Goal: Find specific page/section: Find specific page/section

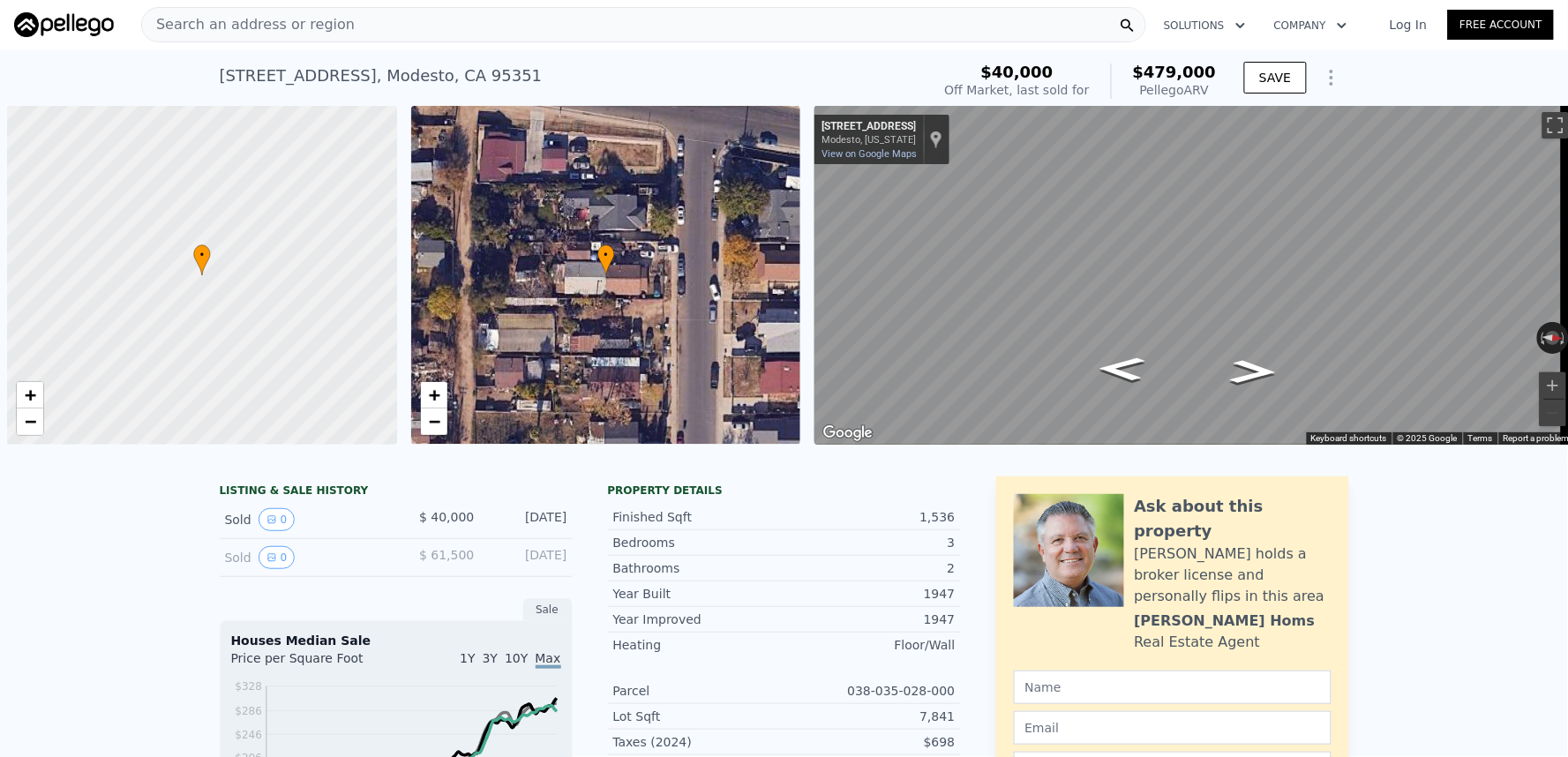
scroll to position [0, 6]
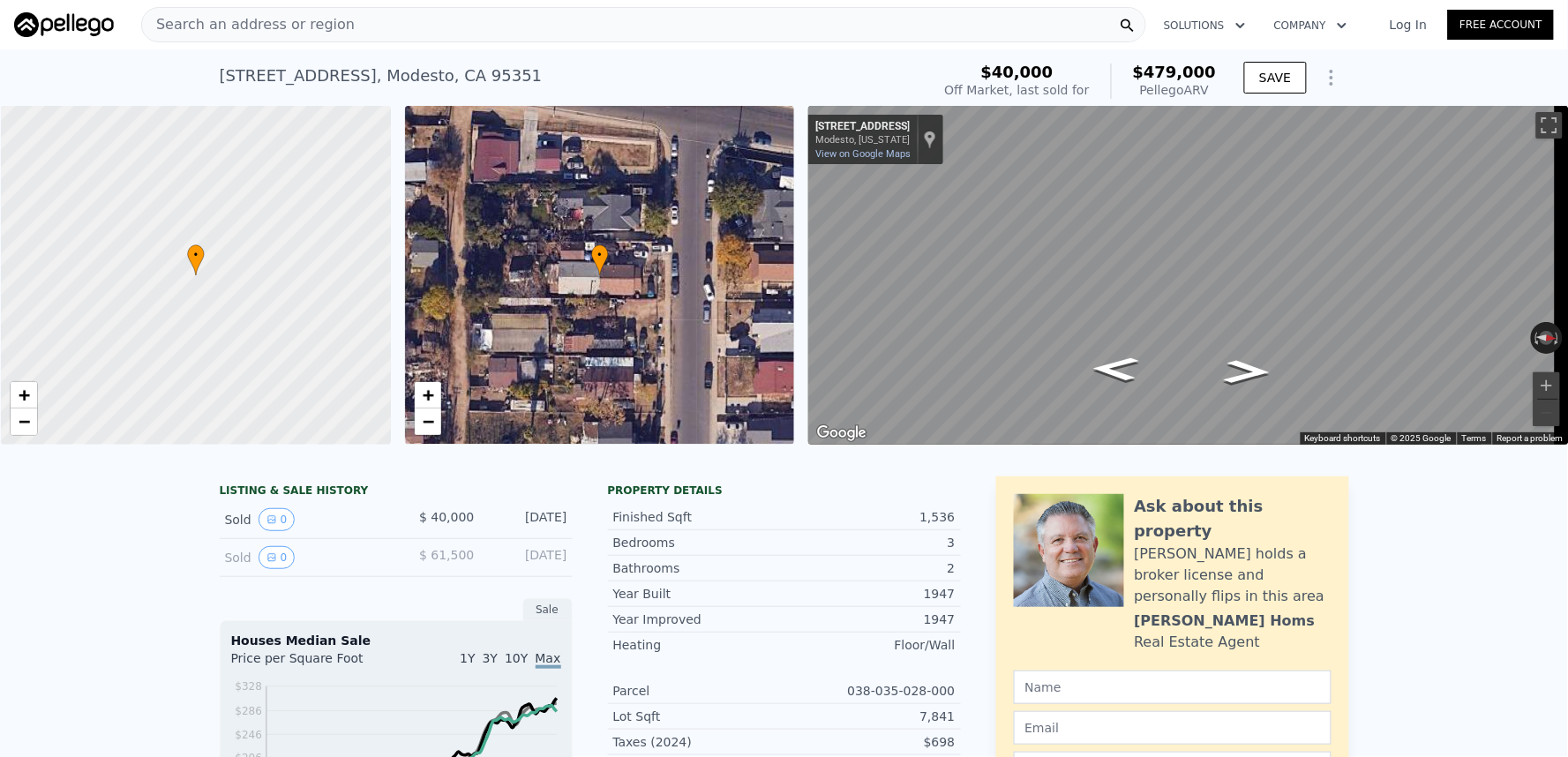
click at [795, 21] on div "Search an address or region" at bounding box center [644, 25] width 1005 height 35
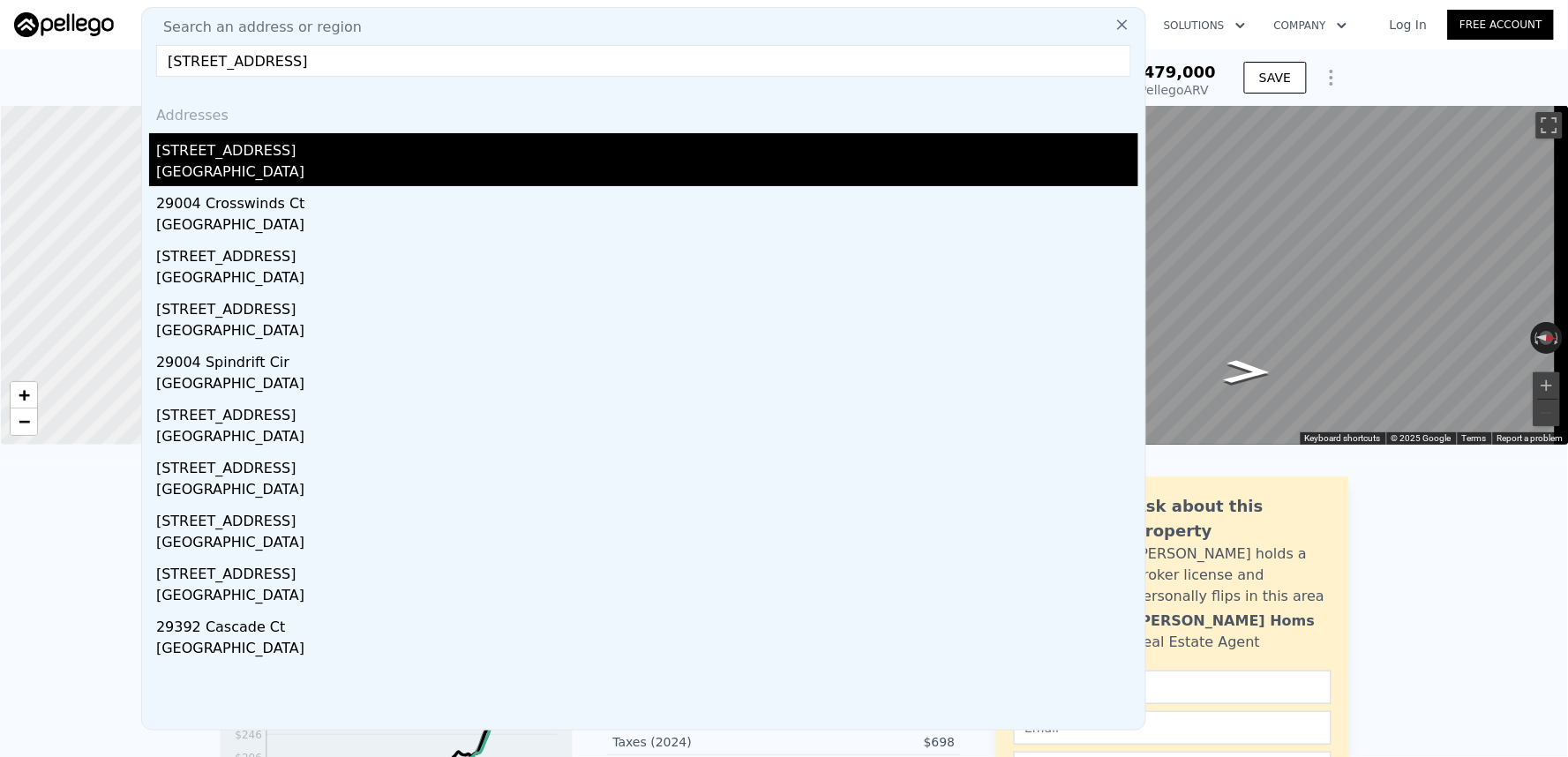
type input "[STREET_ADDRESS]"
click at [562, 159] on div "[STREET_ADDRESS]" at bounding box center [648, 148] width 982 height 28
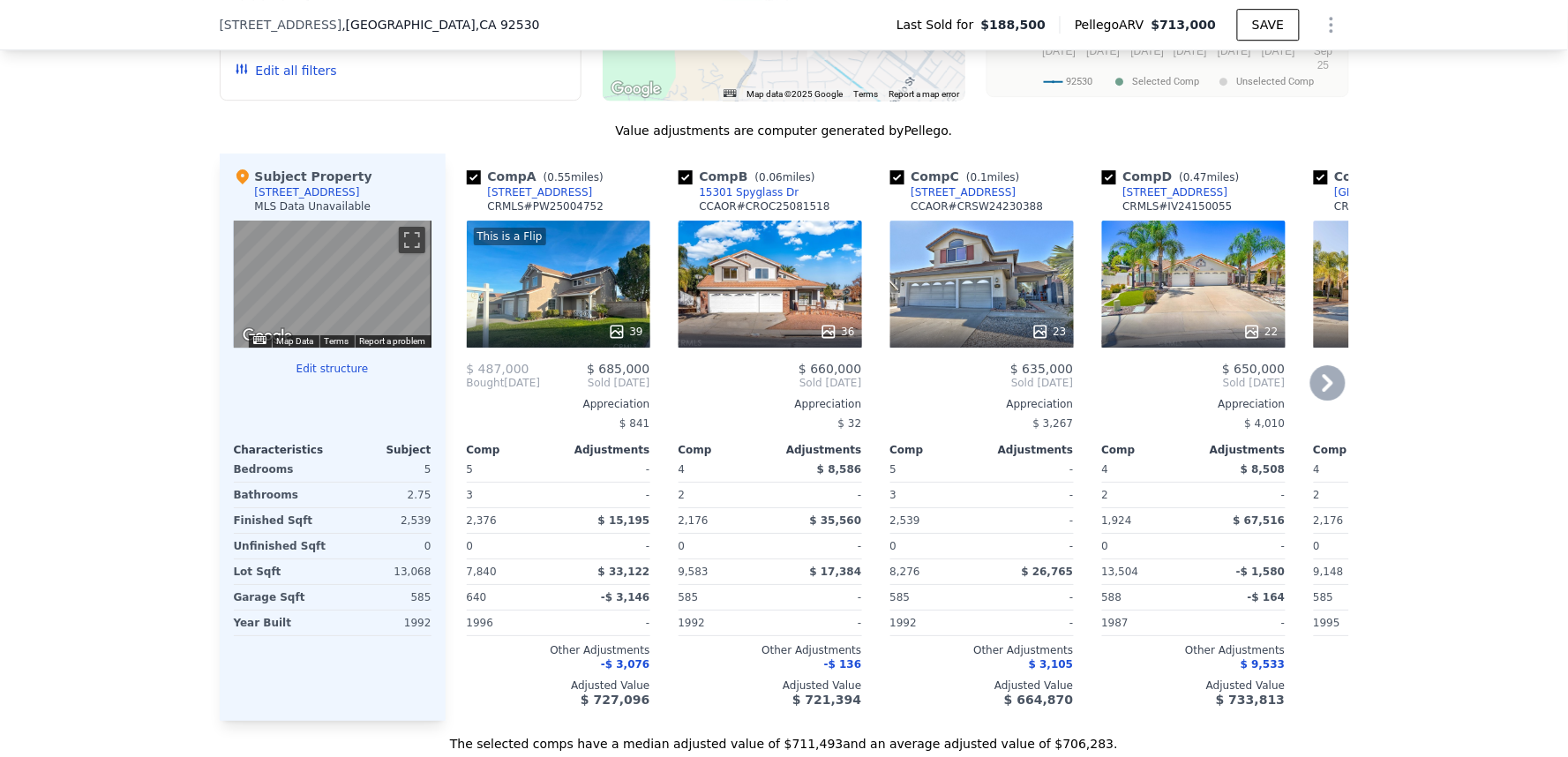
scroll to position [1660, 0]
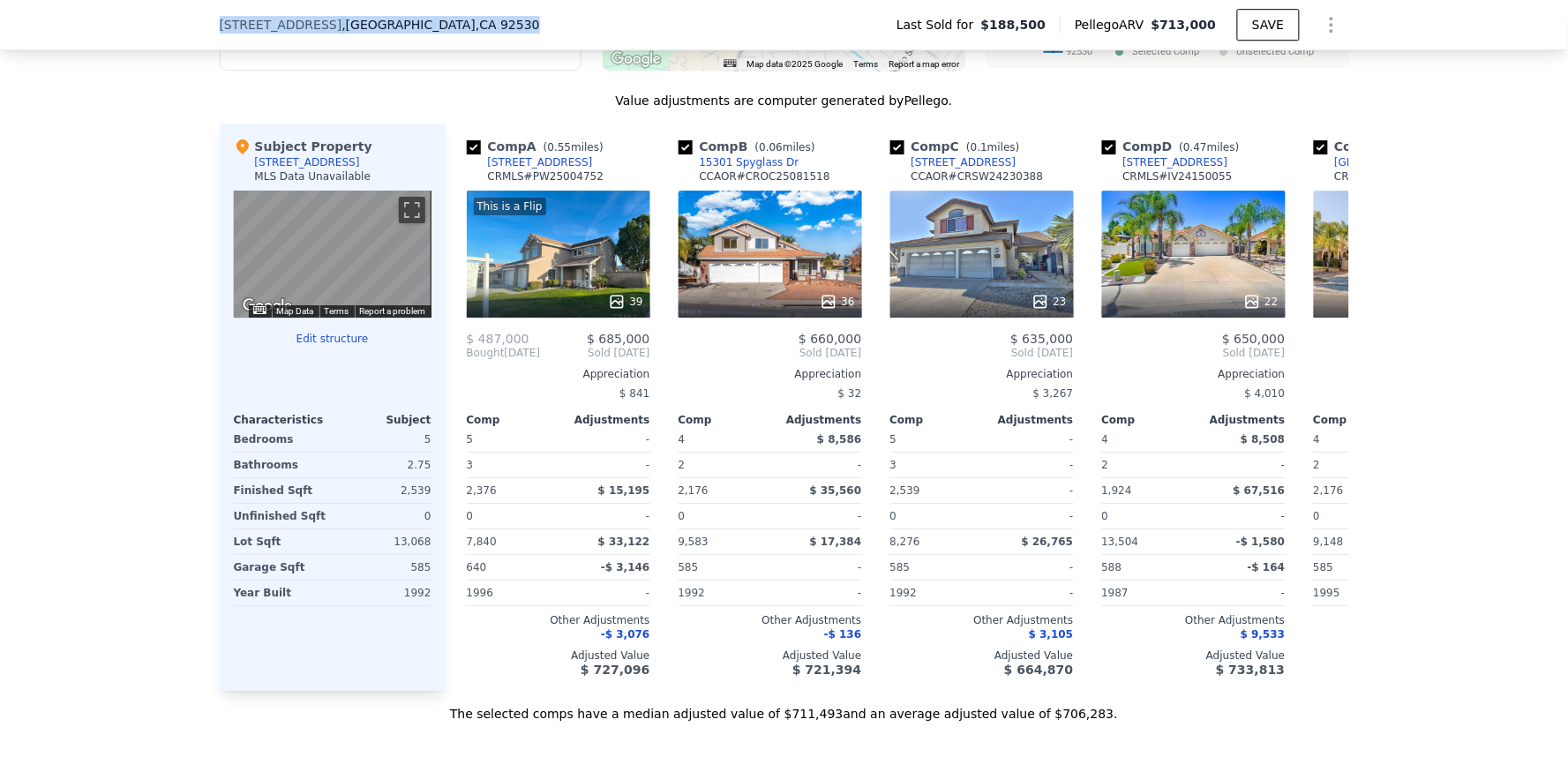
drag, startPoint x: 501, startPoint y: 30, endPoint x: 204, endPoint y: 24, distance: 297.1
click at [204, 24] on div "[STREET_ADDRESS] Last Sold for $188,500 Pellego ARV $713,000 SAVE" at bounding box center [784, 25] width 1568 height 50
copy div "[STREET_ADDRESS]"
click at [1423, 148] on div "We found 12 sales that match your search Filters Map Prices Modify Comp Filters…" at bounding box center [784, 225] width 1568 height 995
